Goal: Check status

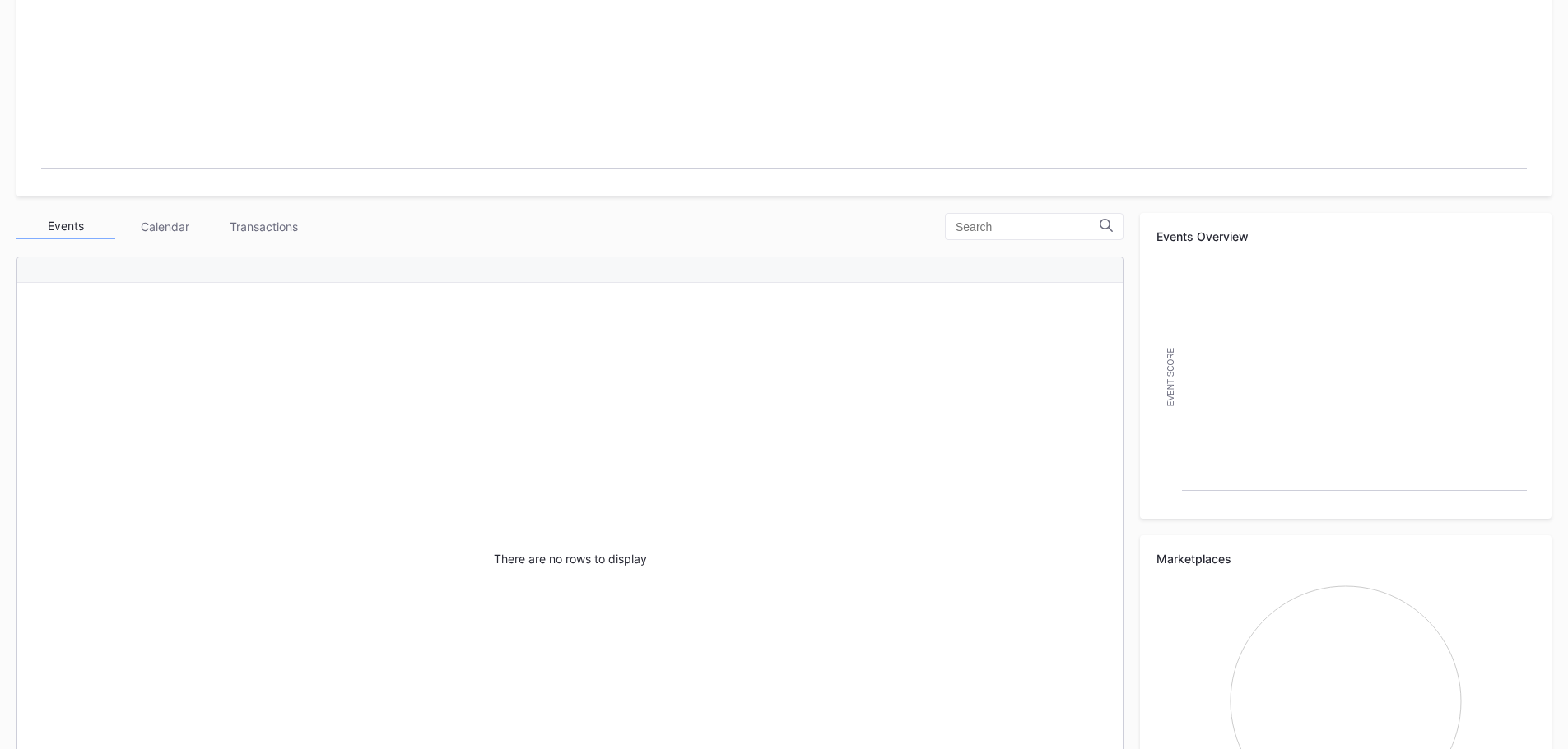
scroll to position [411, 0]
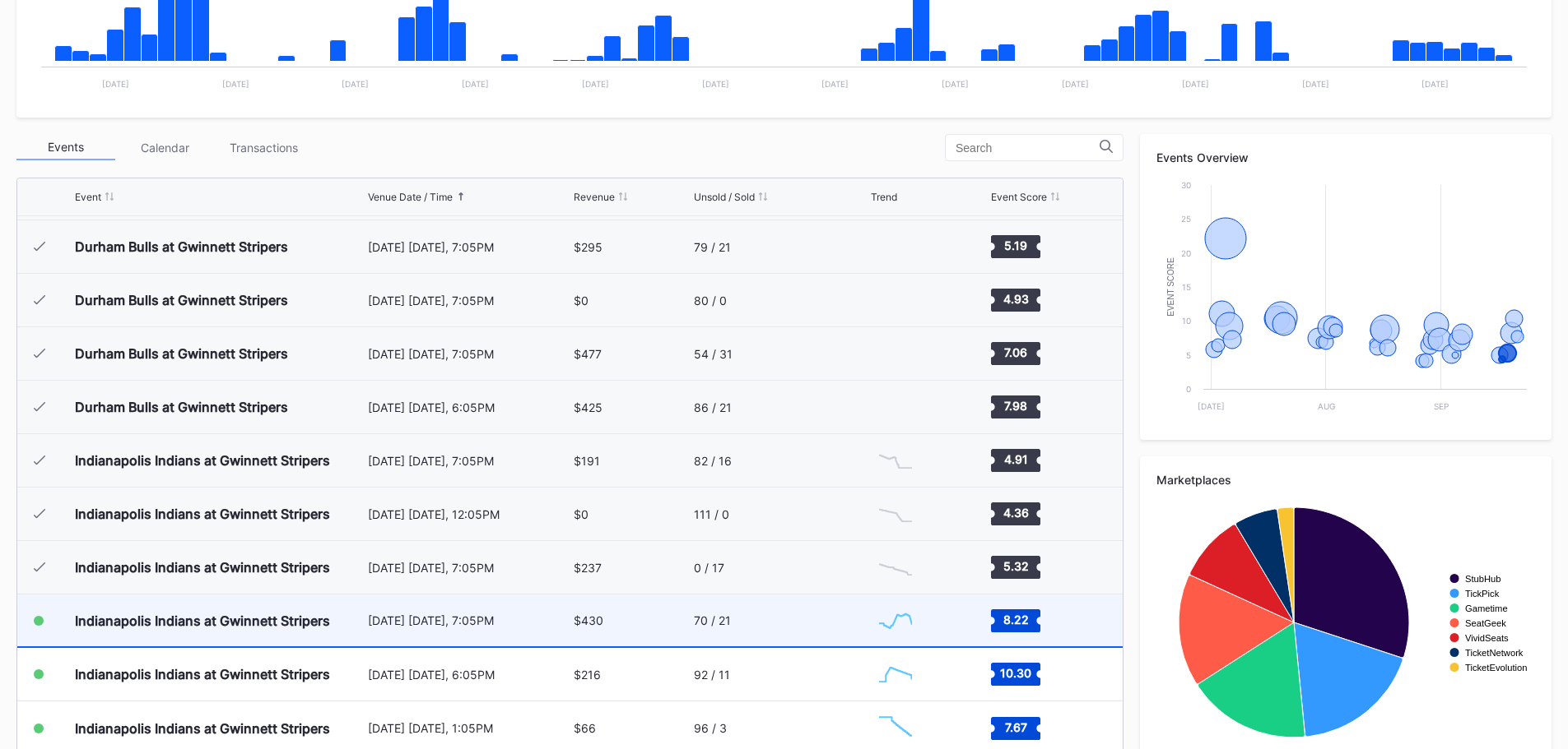
scroll to position [494, 0]
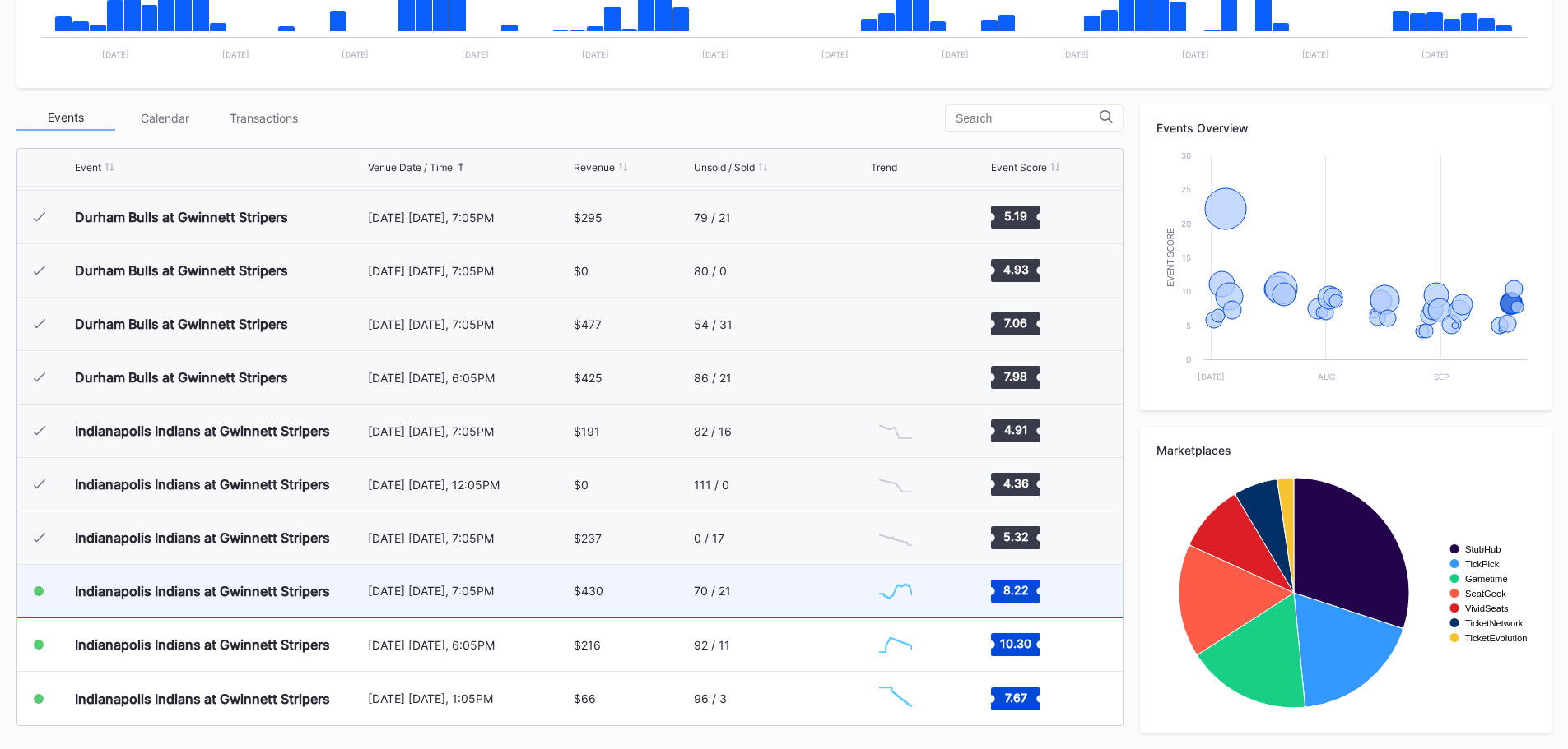
click at [213, 591] on div "Indianapolis Indians at Gwinnett Stripers" at bounding box center [202, 591] width 255 height 16
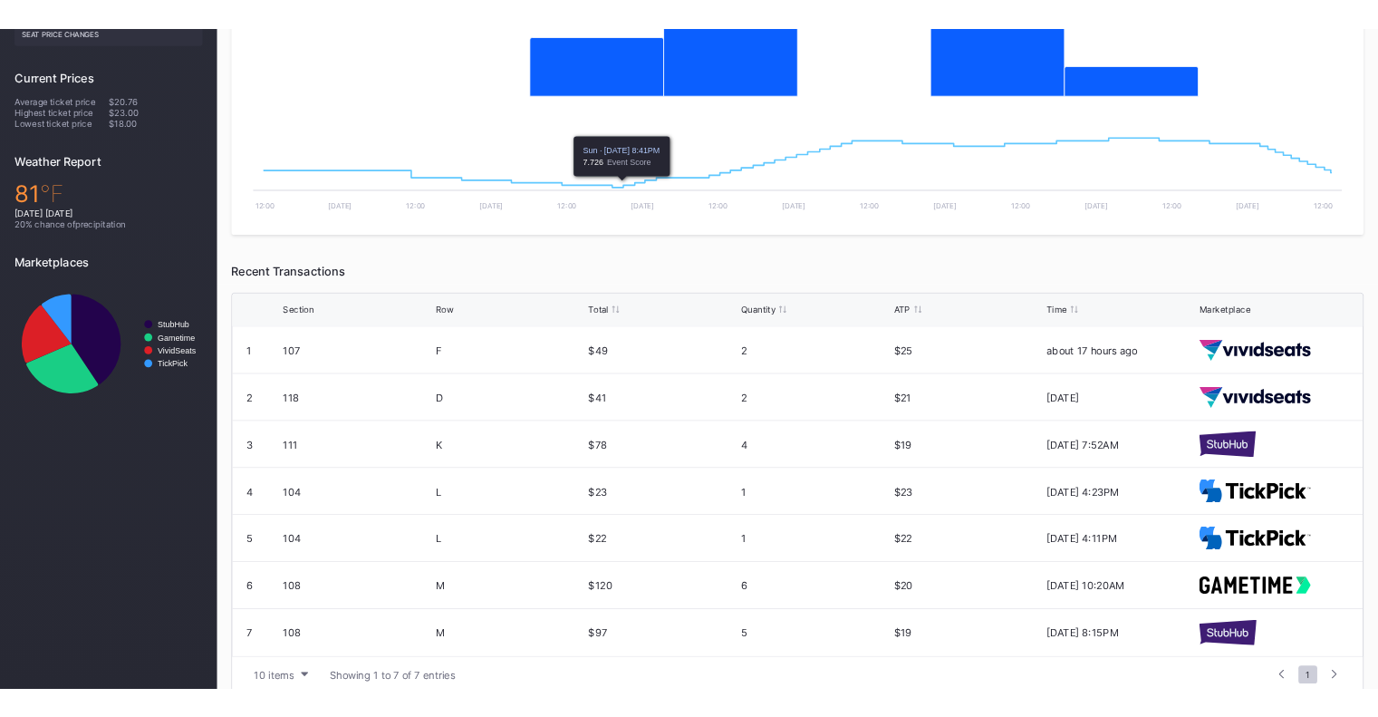
scroll to position [529, 0]
